Goal: Transaction & Acquisition: Purchase product/service

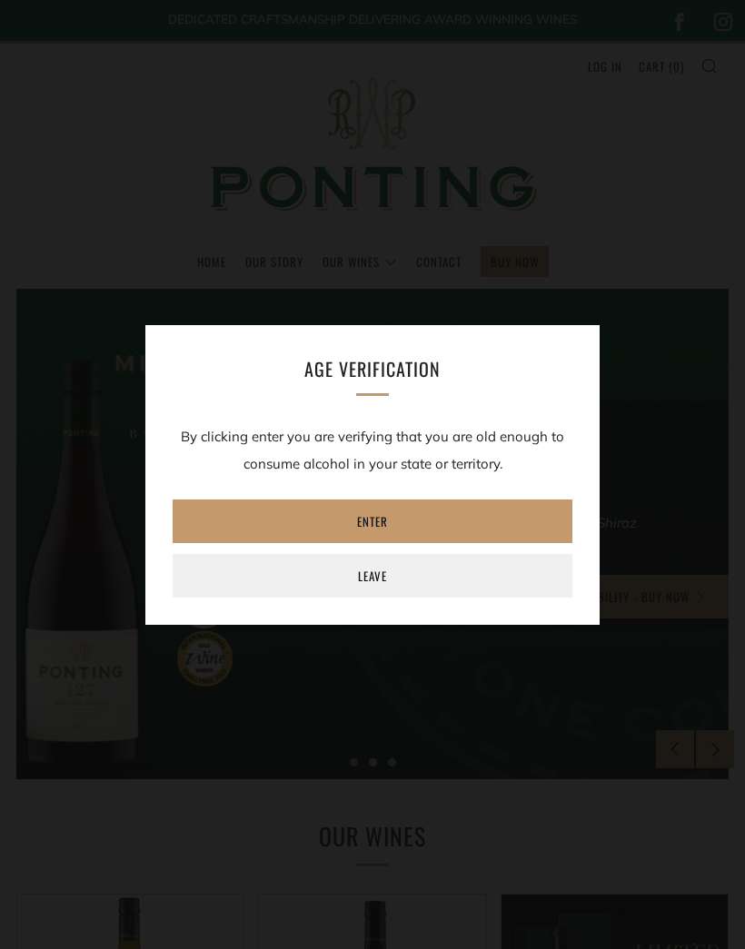
click at [390, 508] on link "Enter" at bounding box center [373, 522] width 400 height 44
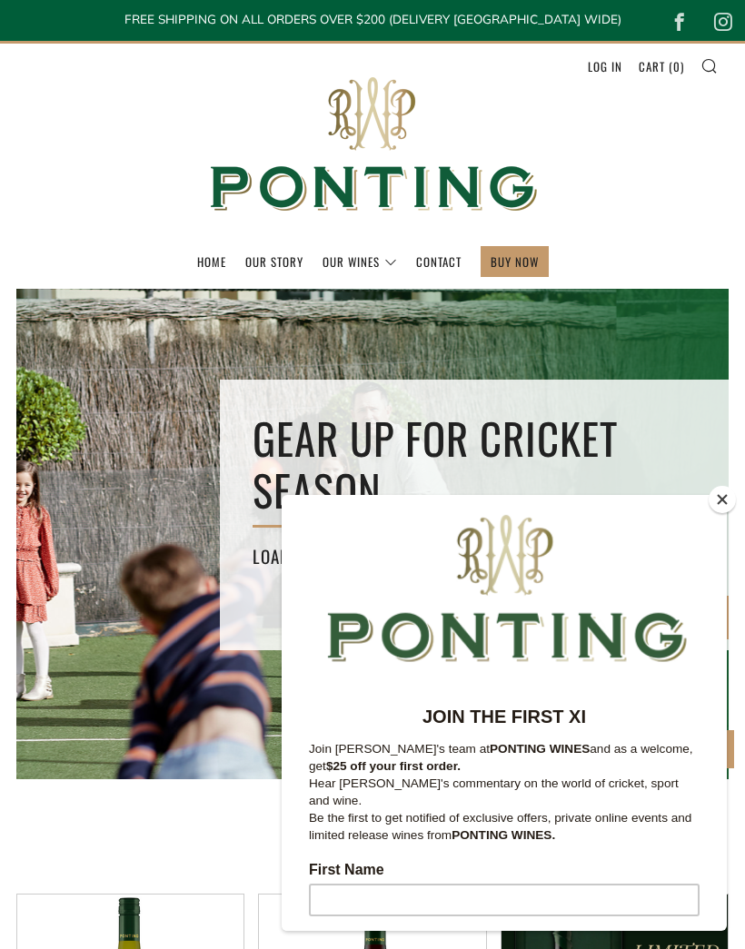
click at [722, 495] on button "Close" at bounding box center [722, 499] width 27 height 27
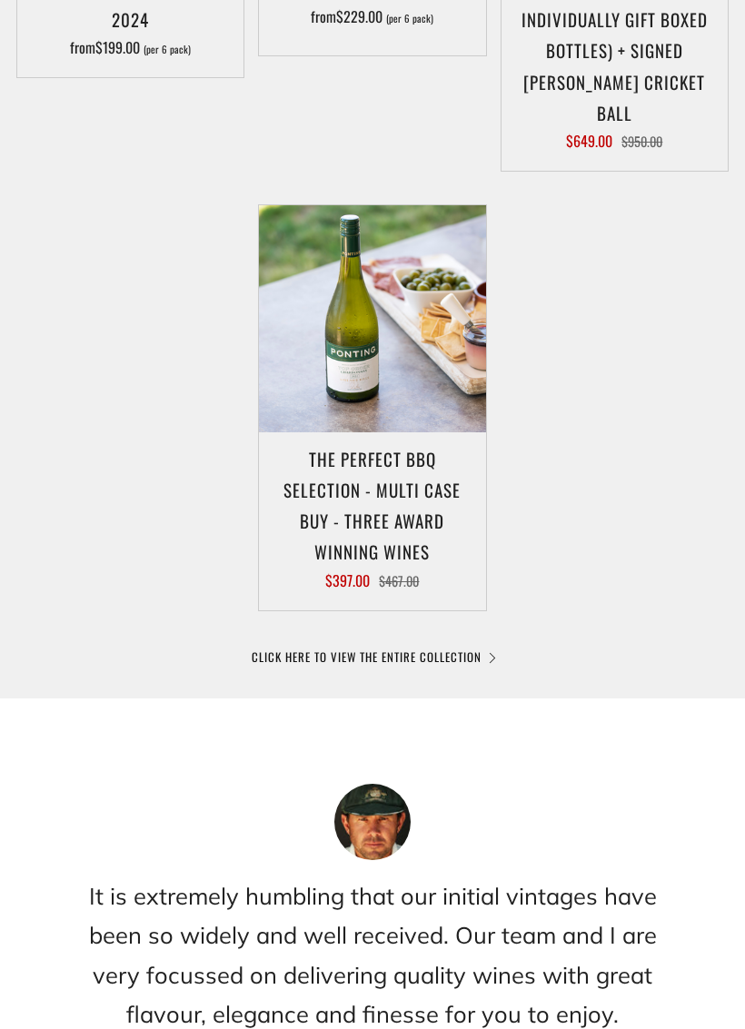
scroll to position [1212, 0]
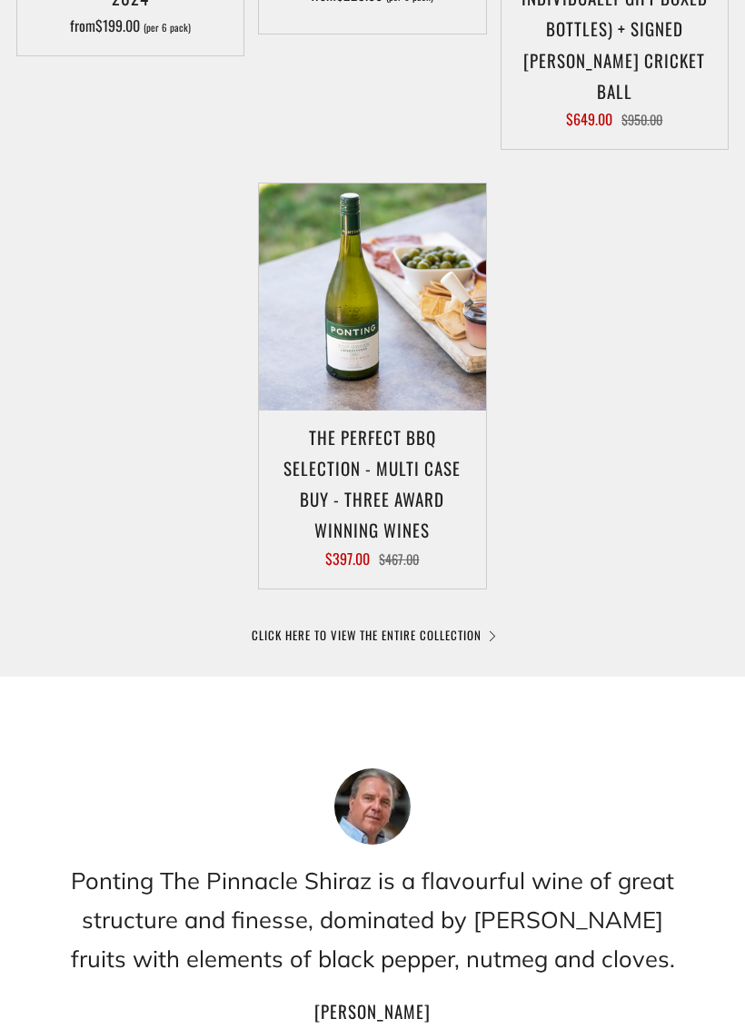
click at [422, 626] on link "CLICK HERE TO VIEW THE ENTIRE COLLECTION" at bounding box center [373, 635] width 242 height 18
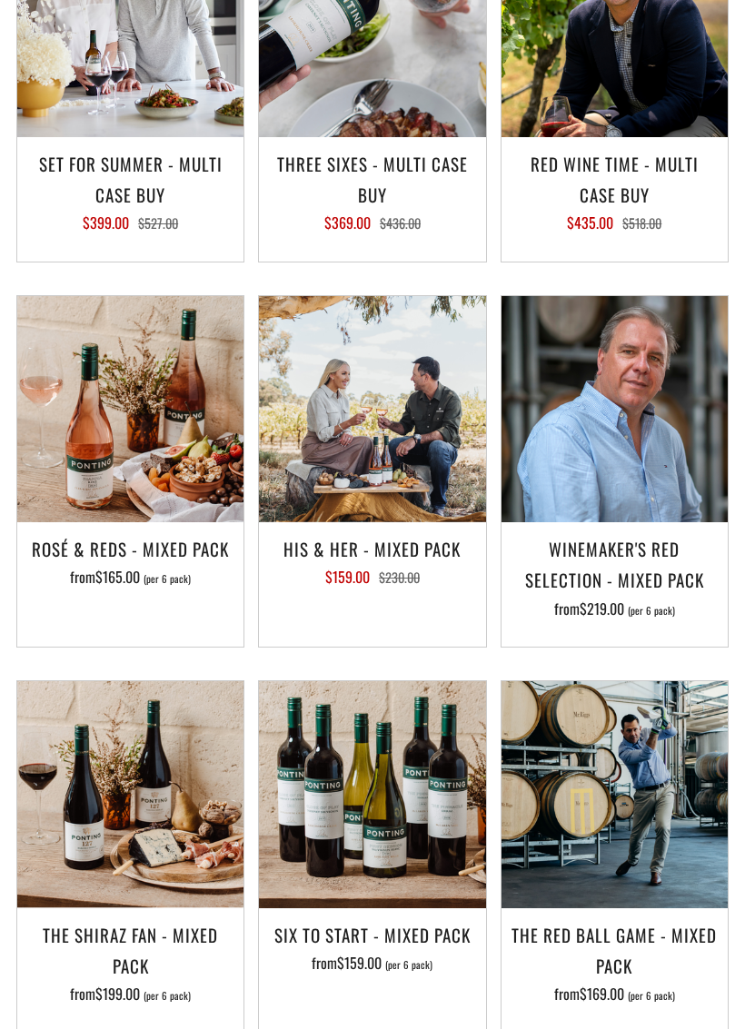
scroll to position [2731, 0]
click at [696, 592] on div "Add to Cart Winemaker's Red Selection - Mixed Pack from $219.00 (per 6 pack)" at bounding box center [608, 487] width 242 height 385
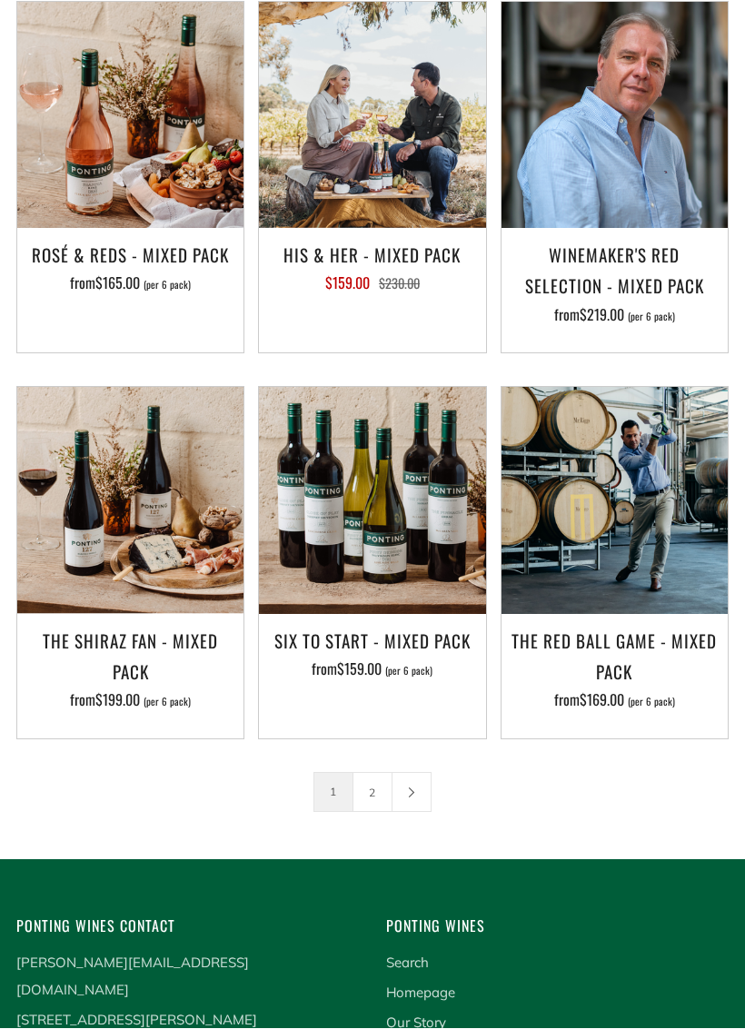
scroll to position [3025, 0]
click at [366, 773] on link "2" at bounding box center [372, 792] width 38 height 38
